Goal: Information Seeking & Learning: Learn about a topic

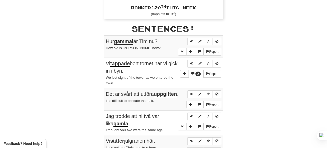
scroll to position [211, 0]
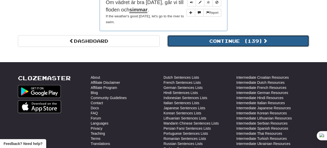
click at [244, 39] on button "Continue ( 139 )" at bounding box center [238, 41] width 142 height 12
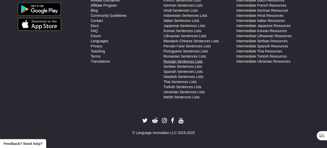
scroll to position [0, 0]
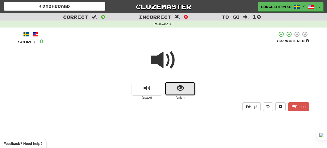
click at [175, 84] on button "show sentence" at bounding box center [180, 89] width 31 height 14
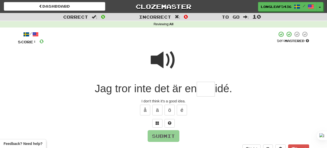
click at [166, 56] on span at bounding box center [164, 61] width 26 height 26
click at [214, 94] on input "text" at bounding box center [206, 89] width 18 height 15
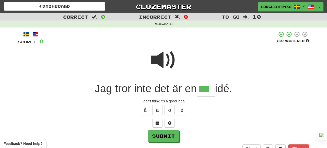
type input "***"
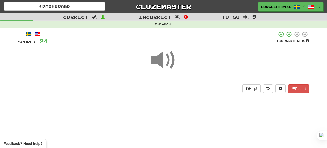
click at [178, 65] on div at bounding box center [163, 63] width 291 height 37
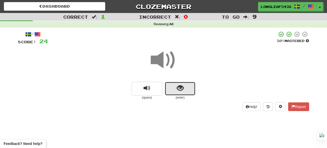
click at [181, 89] on span "show sentence" at bounding box center [180, 88] width 7 height 7
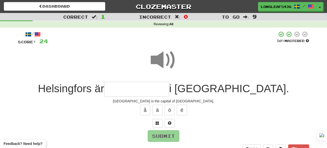
click at [167, 54] on span at bounding box center [164, 61] width 26 height 26
click at [158, 62] on span at bounding box center [164, 61] width 26 height 26
click at [155, 92] on input "text" at bounding box center [136, 89] width 65 height 15
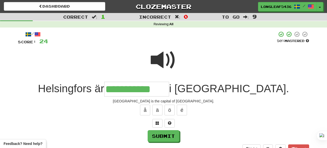
type input "**********"
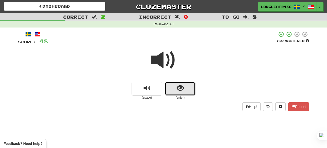
click at [181, 88] on span "show sentence" at bounding box center [180, 88] width 7 height 7
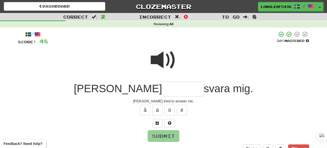
click at [163, 66] on span at bounding box center [164, 61] width 26 height 26
click at [162, 92] on input "text" at bounding box center [183, 89] width 42 height 15
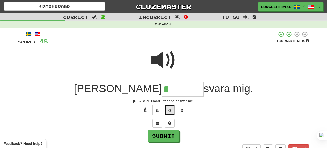
click at [172, 107] on button "ö" at bounding box center [170, 110] width 10 height 11
type input "********"
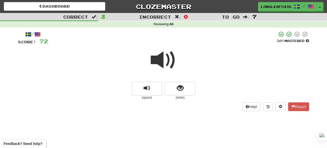
click at [187, 80] on div at bounding box center [163, 63] width 291 height 37
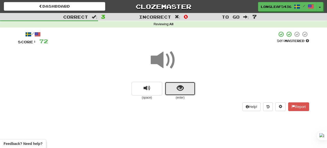
click at [182, 87] on span "show sentence" at bounding box center [180, 88] width 7 height 7
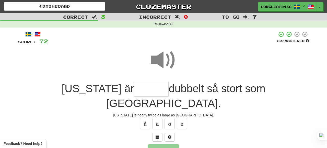
click at [171, 59] on span at bounding box center [164, 61] width 26 height 26
click at [134, 90] on input "text" at bounding box center [151, 89] width 35 height 15
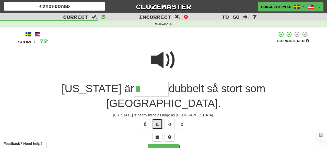
click at [157, 119] on button "ä" at bounding box center [157, 124] width 10 height 11
type input "******"
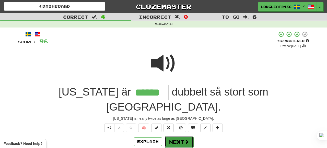
click at [182, 136] on button "Next" at bounding box center [179, 142] width 29 height 12
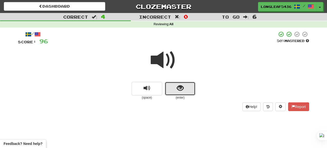
click at [182, 93] on button "show sentence" at bounding box center [180, 89] width 31 height 14
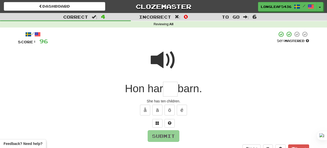
click at [159, 65] on span at bounding box center [164, 61] width 26 height 26
click at [172, 88] on input "text" at bounding box center [170, 89] width 15 height 15
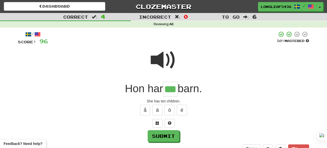
type input "***"
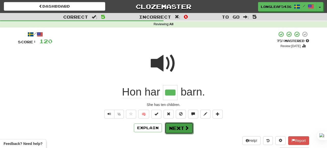
click at [179, 128] on button "Next" at bounding box center [179, 129] width 29 height 12
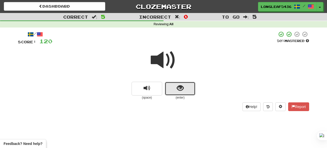
click at [171, 92] on button "show sentence" at bounding box center [180, 89] width 31 height 14
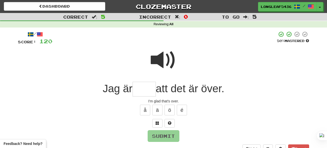
click at [164, 60] on span at bounding box center [164, 61] width 26 height 26
click at [133, 89] on input "text" at bounding box center [144, 89] width 23 height 15
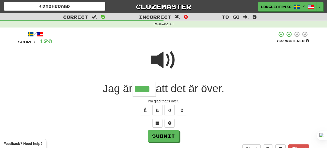
type input "****"
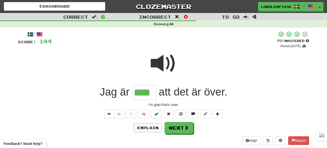
click at [161, 76] on span at bounding box center [164, 64] width 26 height 26
click at [170, 66] on span at bounding box center [164, 64] width 26 height 26
click at [163, 59] on span at bounding box center [164, 64] width 26 height 26
click at [161, 61] on span at bounding box center [164, 64] width 26 height 26
click at [179, 129] on button "Next" at bounding box center [179, 129] width 29 height 12
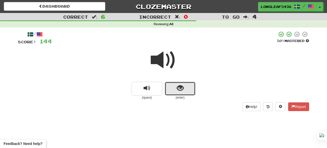
click at [175, 85] on button "show sentence" at bounding box center [180, 89] width 31 height 14
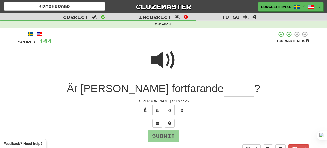
click at [172, 57] on span at bounding box center [164, 61] width 26 height 26
click at [224, 85] on input "text" at bounding box center [239, 89] width 31 height 15
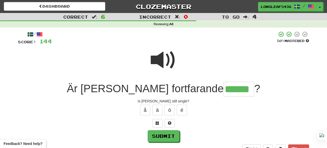
type input "******"
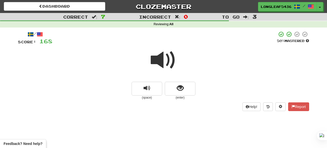
click at [171, 56] on span at bounding box center [164, 61] width 26 height 26
click at [161, 61] on span at bounding box center [164, 61] width 26 height 26
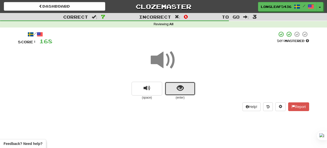
click at [175, 93] on button "show sentence" at bounding box center [180, 89] width 31 height 14
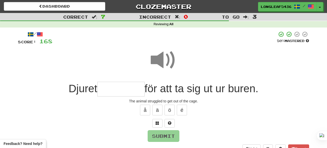
click at [162, 64] on span at bounding box center [164, 61] width 26 height 26
click at [150, 56] on div at bounding box center [163, 63] width 291 height 37
click at [161, 59] on span at bounding box center [164, 61] width 26 height 26
click at [119, 95] on input "text" at bounding box center [120, 89] width 47 height 15
type input "*"
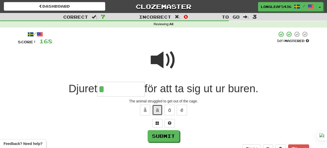
click at [158, 109] on button "ä" at bounding box center [157, 110] width 10 height 11
type input "*******"
click at [166, 56] on span at bounding box center [164, 61] width 26 height 26
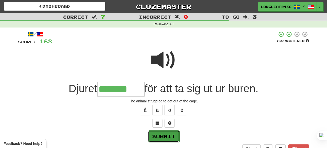
click at [169, 138] on button "Submit" at bounding box center [164, 137] width 32 height 12
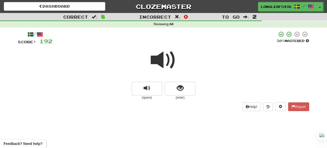
click at [158, 58] on span at bounding box center [164, 61] width 26 height 26
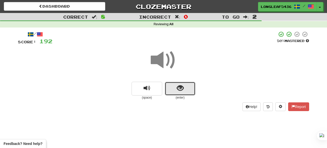
click at [175, 87] on button "show sentence" at bounding box center [180, 89] width 31 height 14
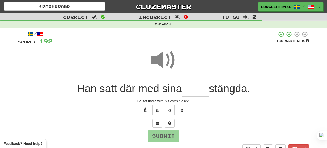
click at [158, 54] on span at bounding box center [164, 61] width 26 height 26
click at [160, 53] on span at bounding box center [164, 61] width 26 height 26
click at [190, 85] on input "text" at bounding box center [195, 89] width 27 height 15
click at [169, 112] on button "ö" at bounding box center [170, 110] width 10 height 11
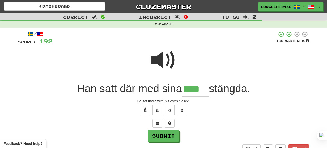
type input "****"
click at [167, 65] on span at bounding box center [164, 61] width 26 height 26
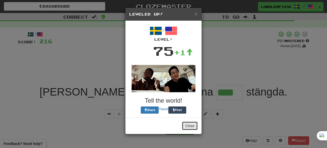
click at [184, 127] on button "Close" at bounding box center [190, 126] width 16 height 9
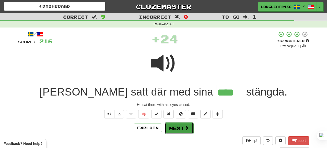
click at [187, 129] on span at bounding box center [186, 128] width 5 height 5
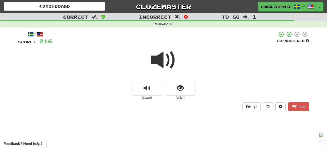
click at [165, 60] on span at bounding box center [164, 61] width 26 height 26
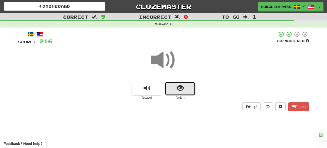
click at [175, 92] on button "show sentence" at bounding box center [180, 89] width 31 height 14
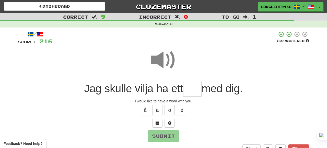
click at [162, 54] on span at bounding box center [164, 61] width 26 height 26
click at [190, 95] on input "text" at bounding box center [192, 89] width 18 height 15
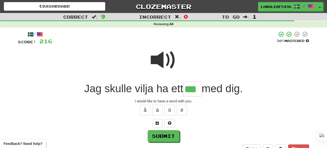
type input "***"
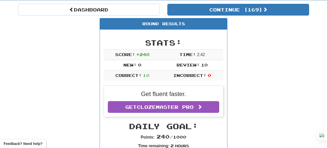
scroll to position [46, 0]
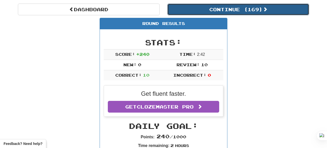
click at [262, 10] on button "Continue ( 169 )" at bounding box center [238, 10] width 142 height 12
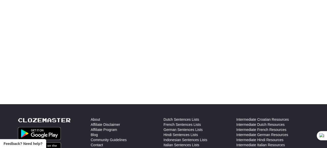
scroll to position [0, 0]
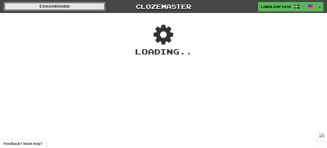
click at [42, 7] on link "Dashboard" at bounding box center [54, 6] width 101 height 9
